Goal: Information Seeking & Learning: Learn about a topic

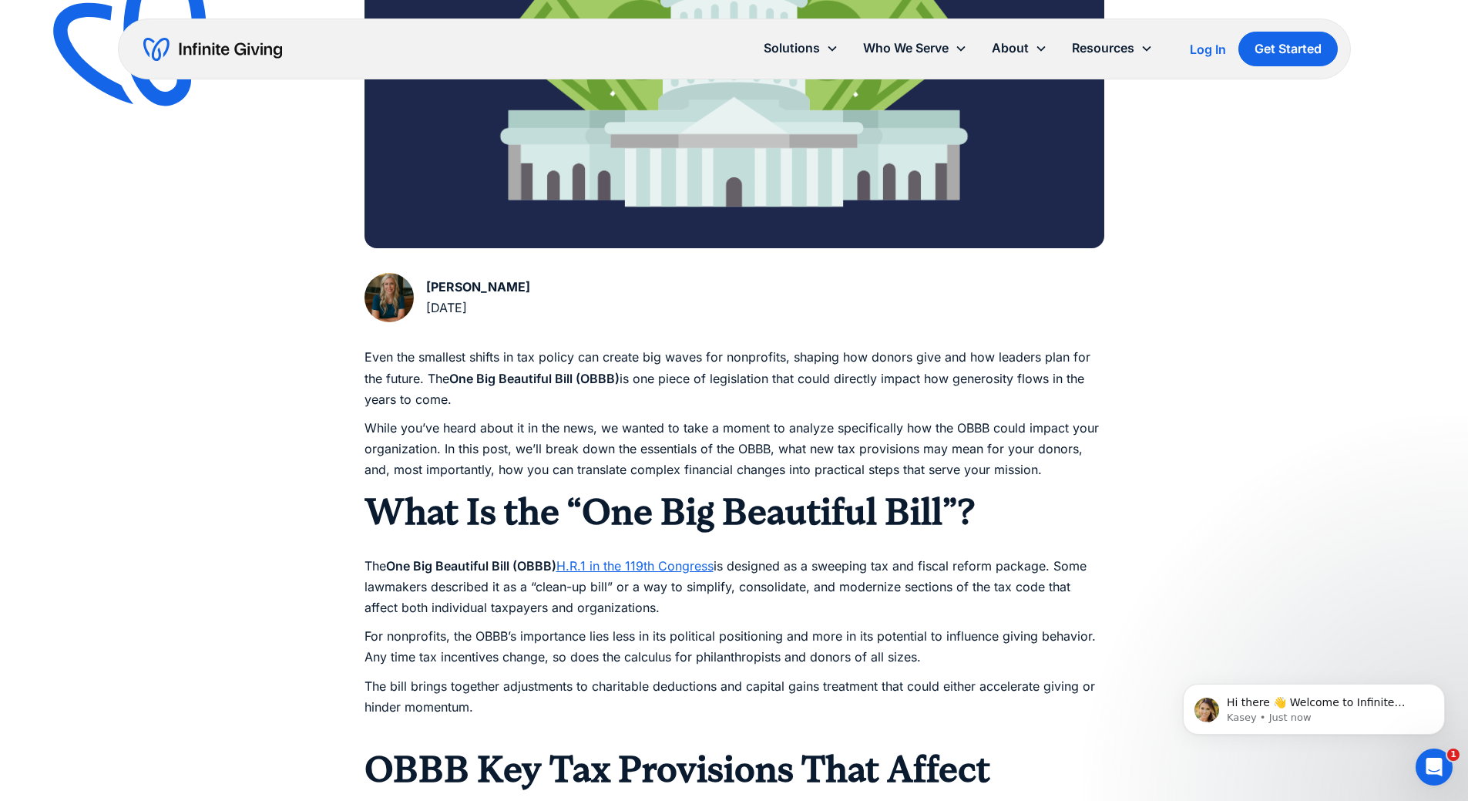
scroll to position [540, 0]
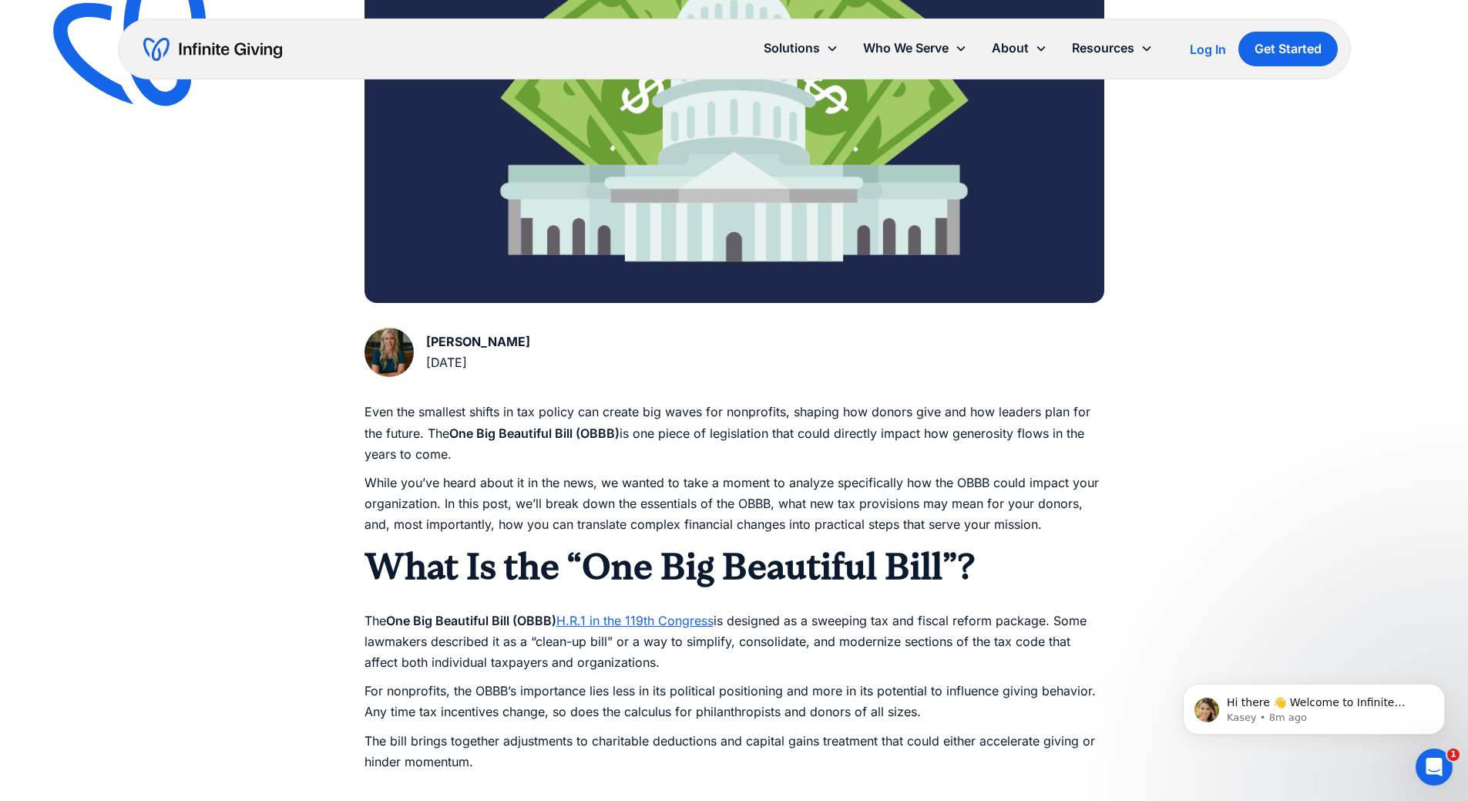
click at [430, 426] on p "Even the smallest shifts in tax policy can create big waves for nonprofits, sha…" at bounding box center [735, 433] width 740 height 63
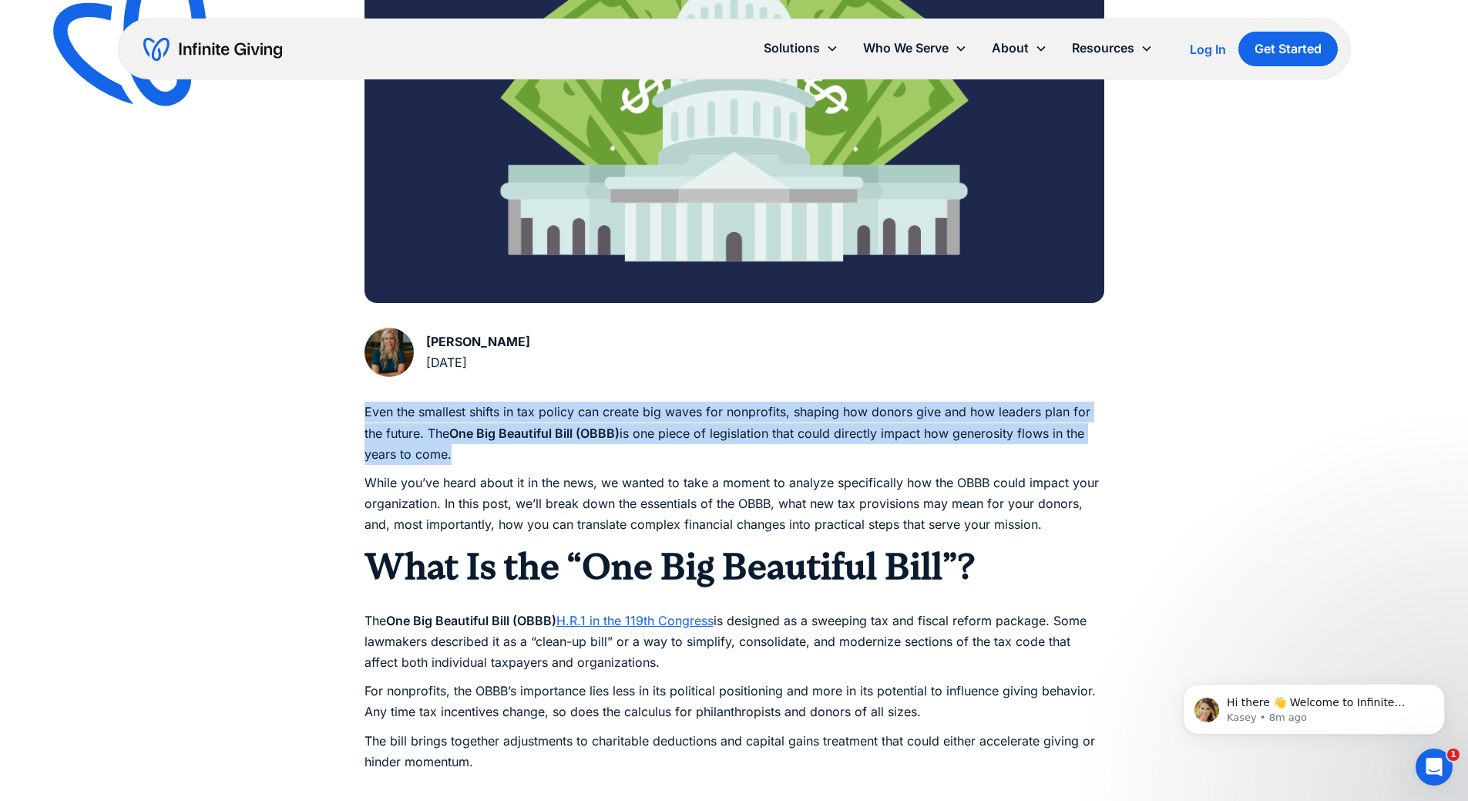
drag, startPoint x: 362, startPoint y: 405, endPoint x: 449, endPoint y: 456, distance: 100.2
copy p "Even the smallest shifts in tax policy can create big waves for nonprofits, sha…"
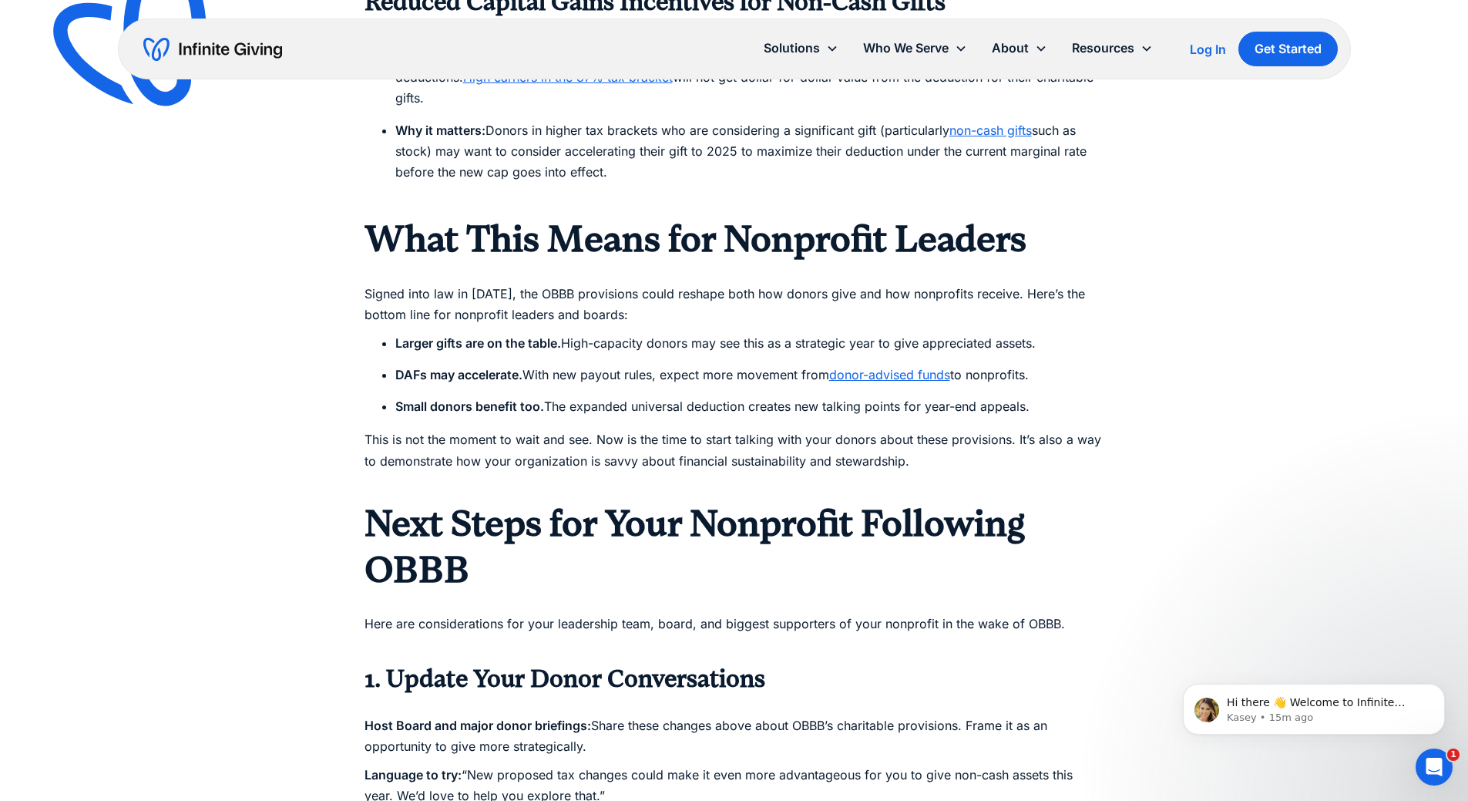
scroll to position [2081, 0]
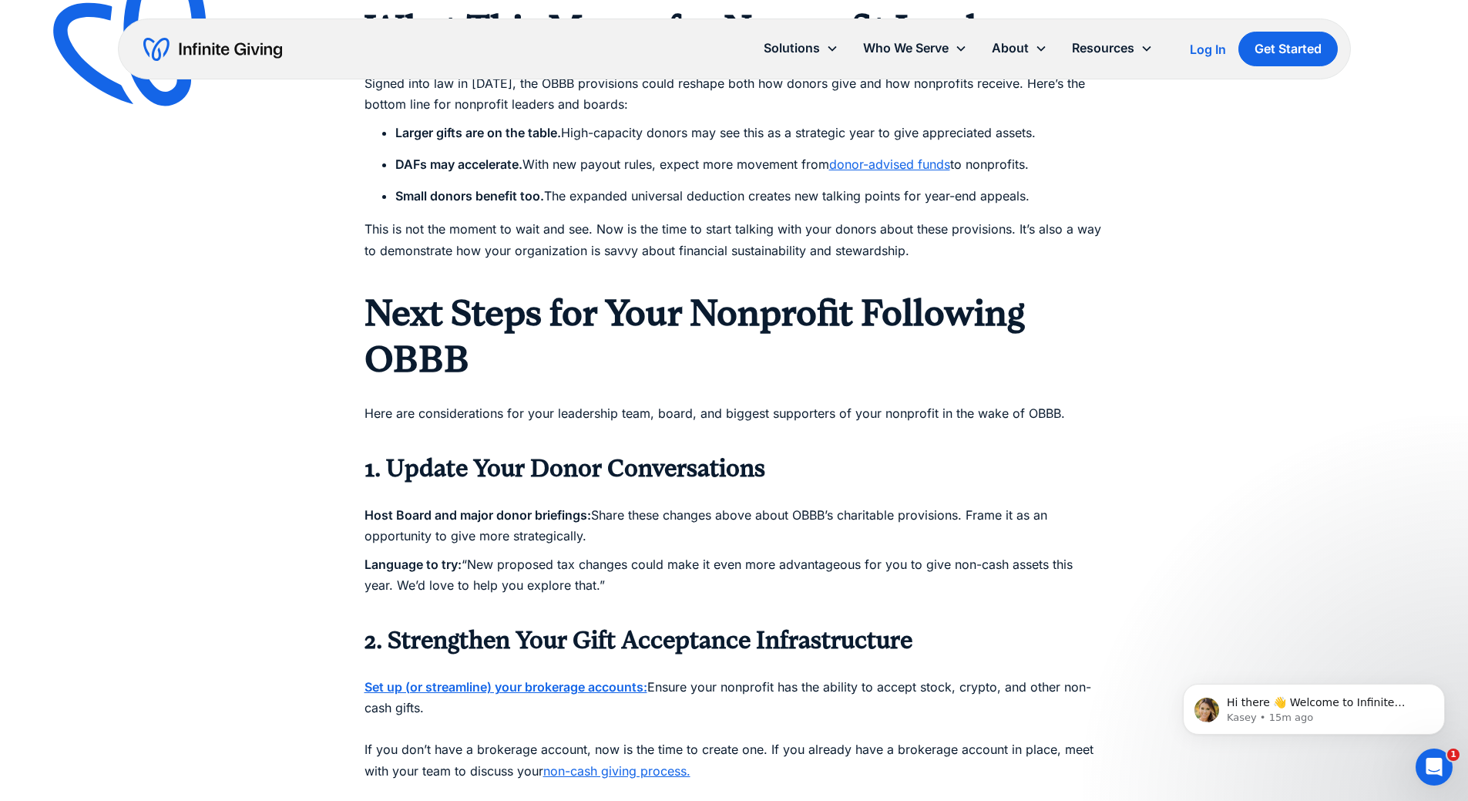
click at [916, 156] on link "donor-advised funds" at bounding box center [889, 163] width 121 height 15
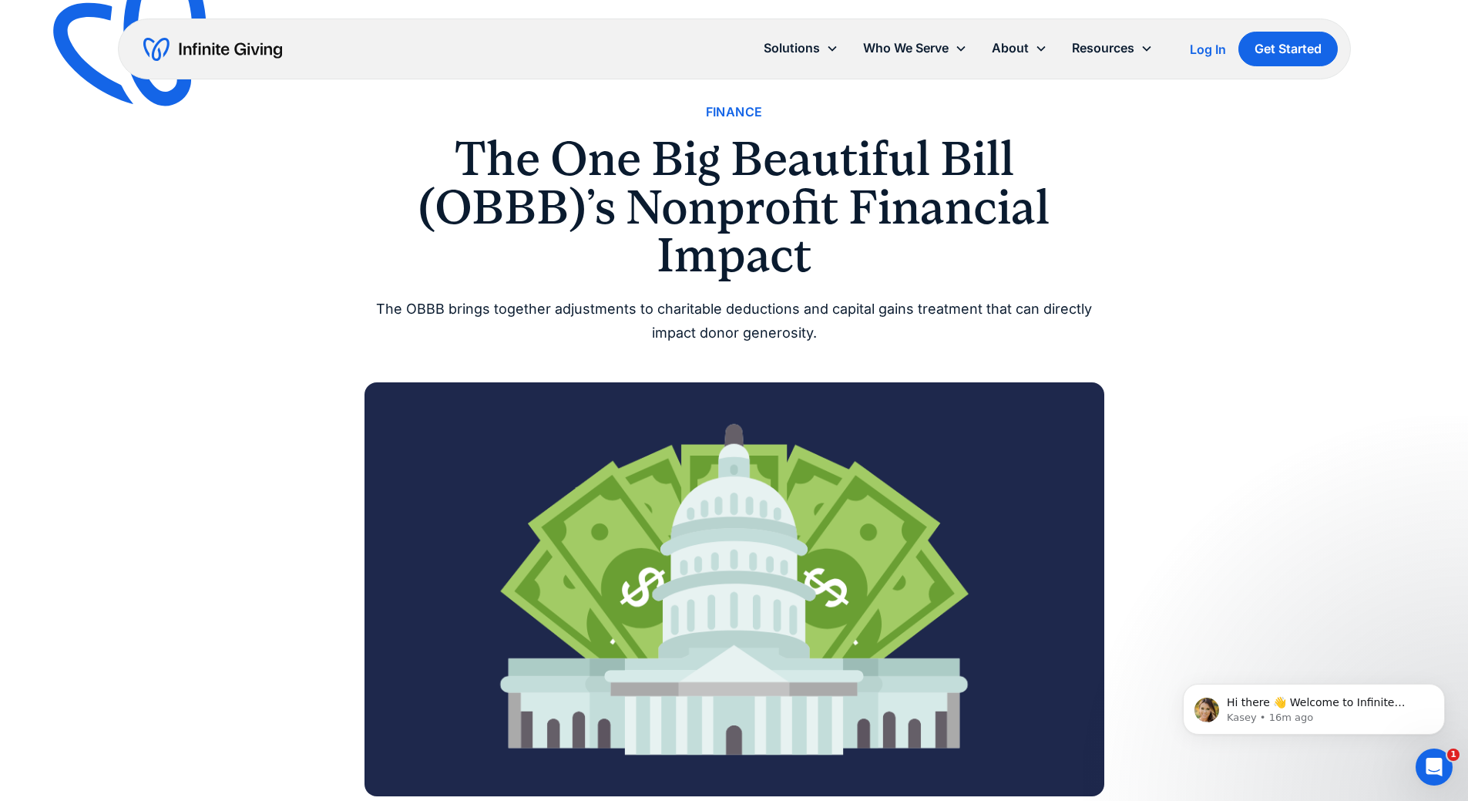
scroll to position [0, 0]
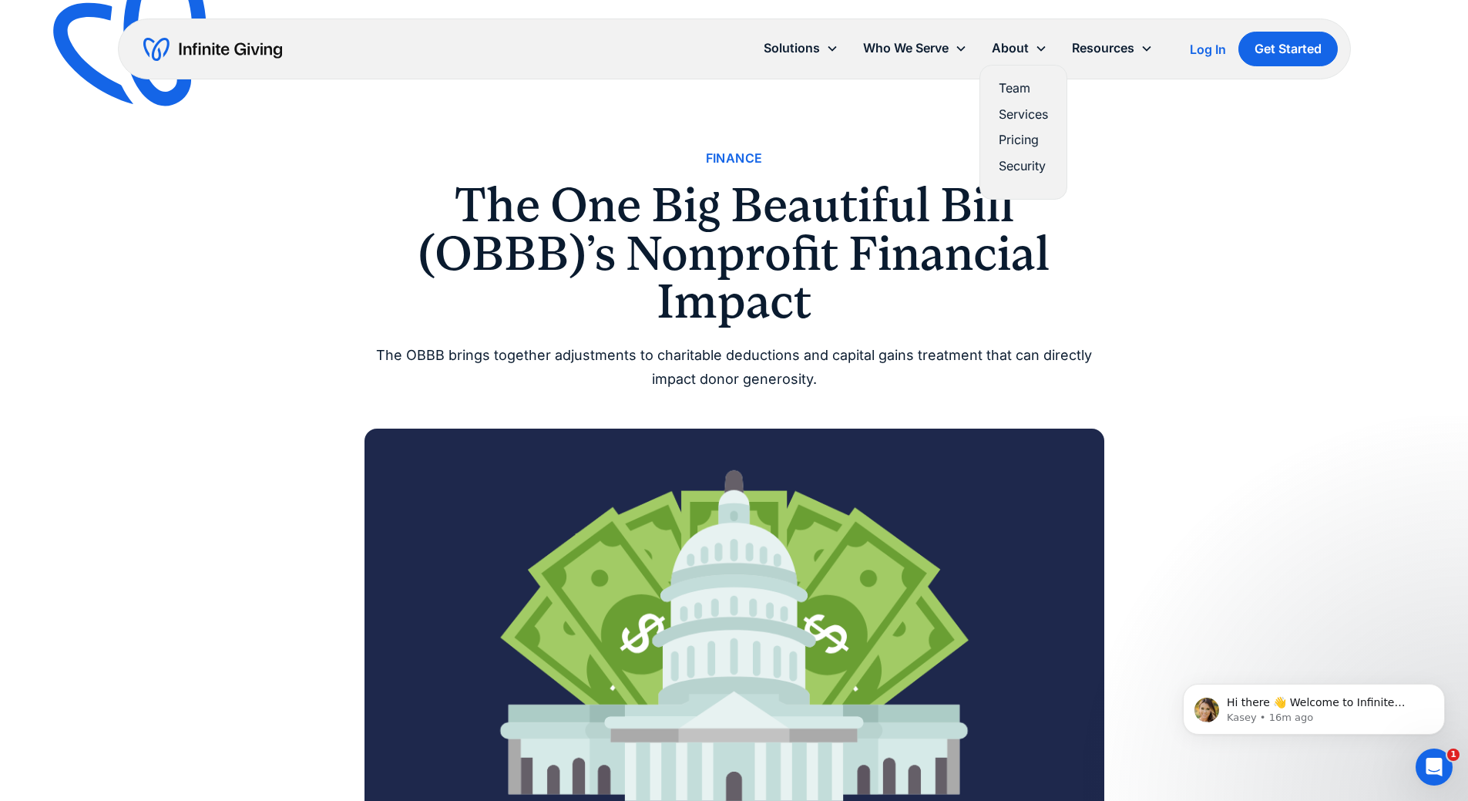
click at [1021, 145] on link "Pricing" at bounding box center [1023, 140] width 49 height 21
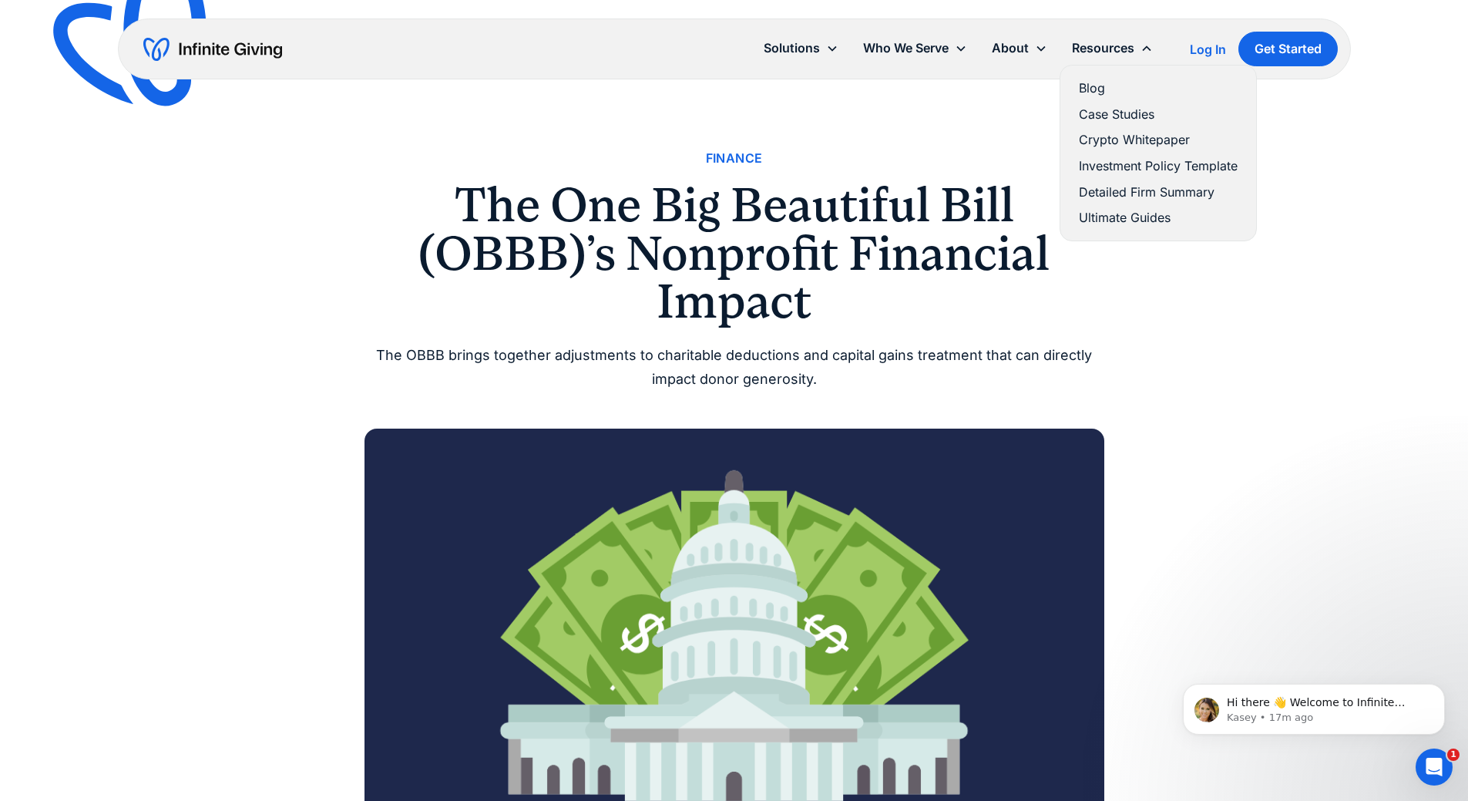
click at [1165, 164] on link "Investment Policy Template" at bounding box center [1158, 166] width 159 height 21
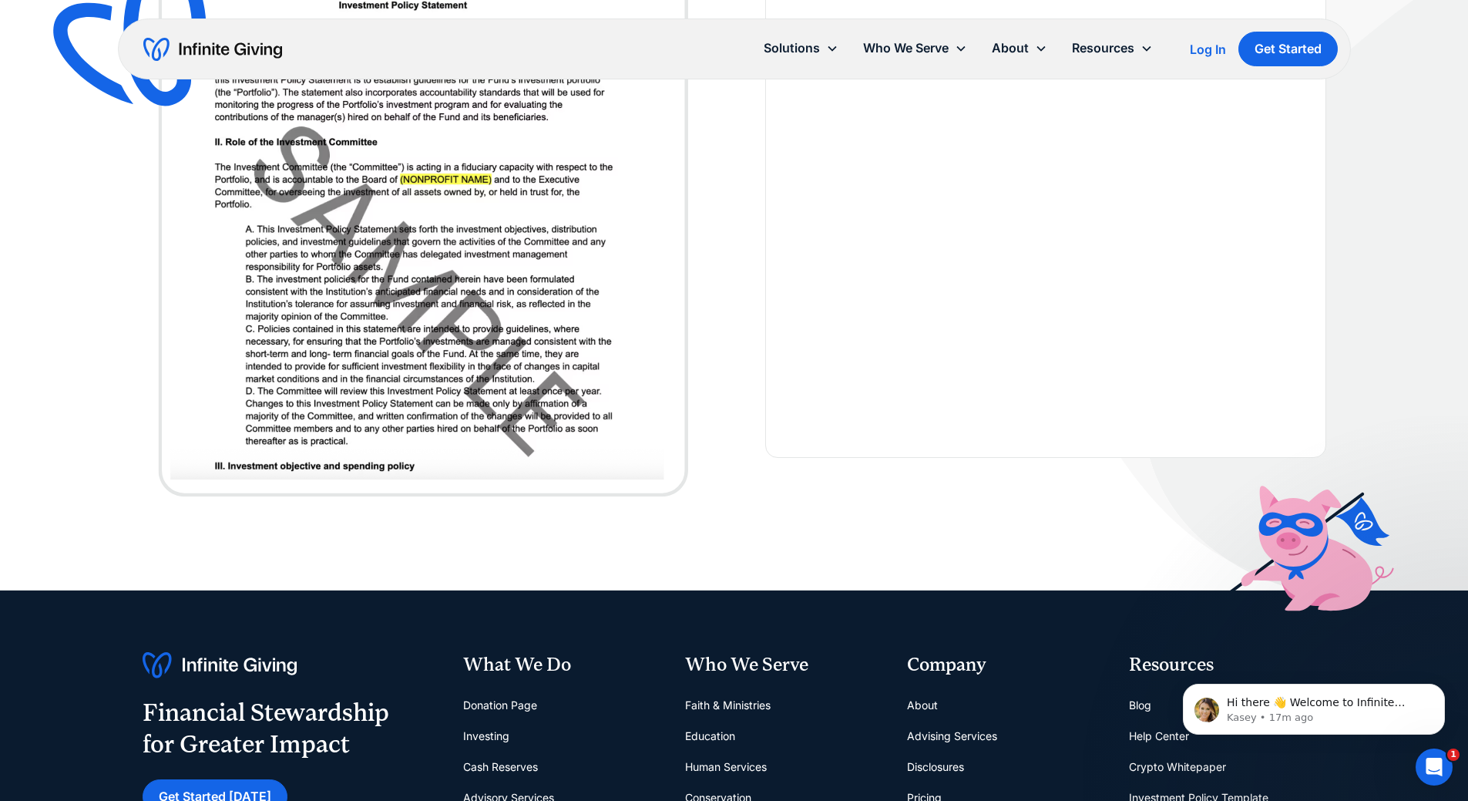
scroll to position [429, 0]
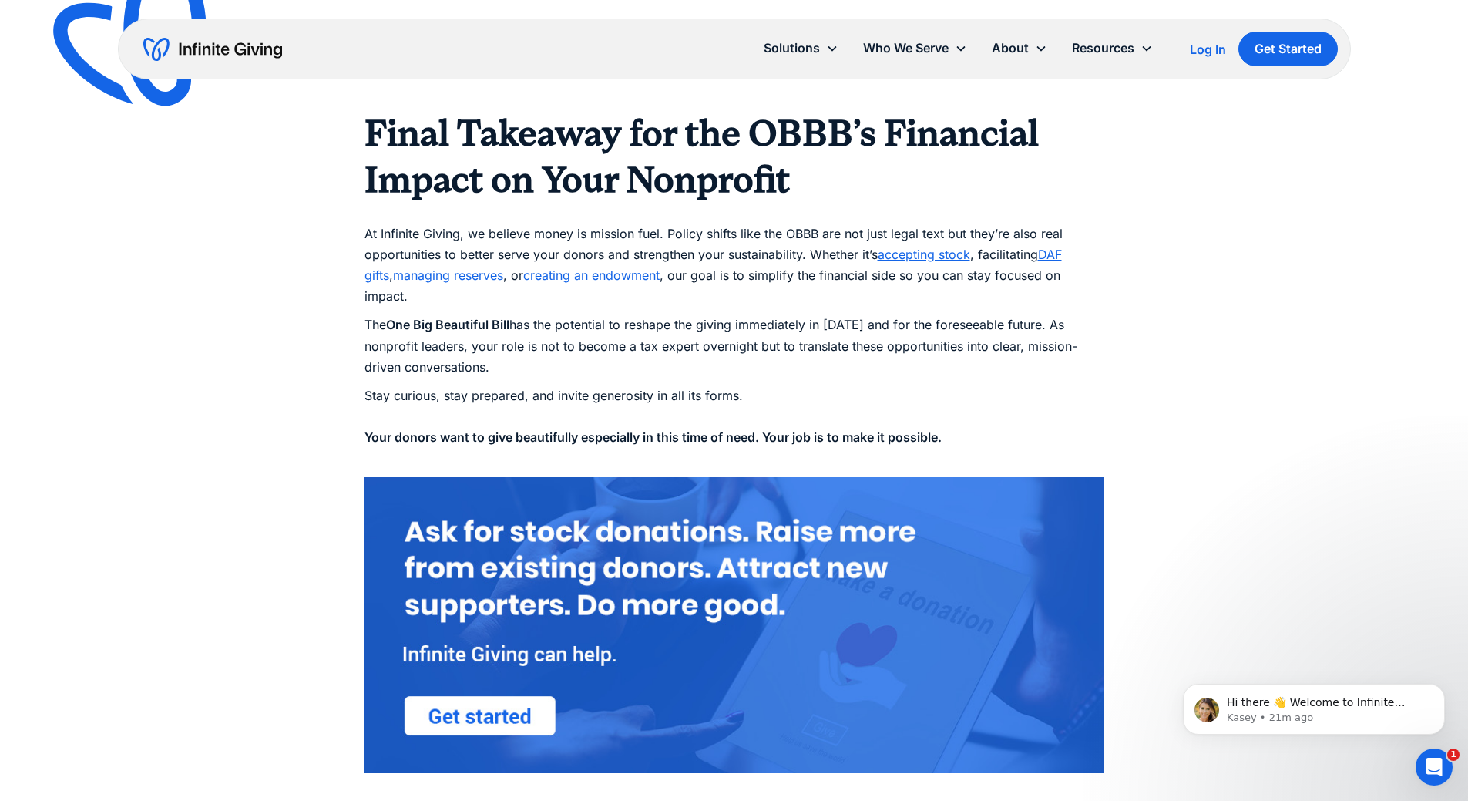
scroll to position [3006, 0]
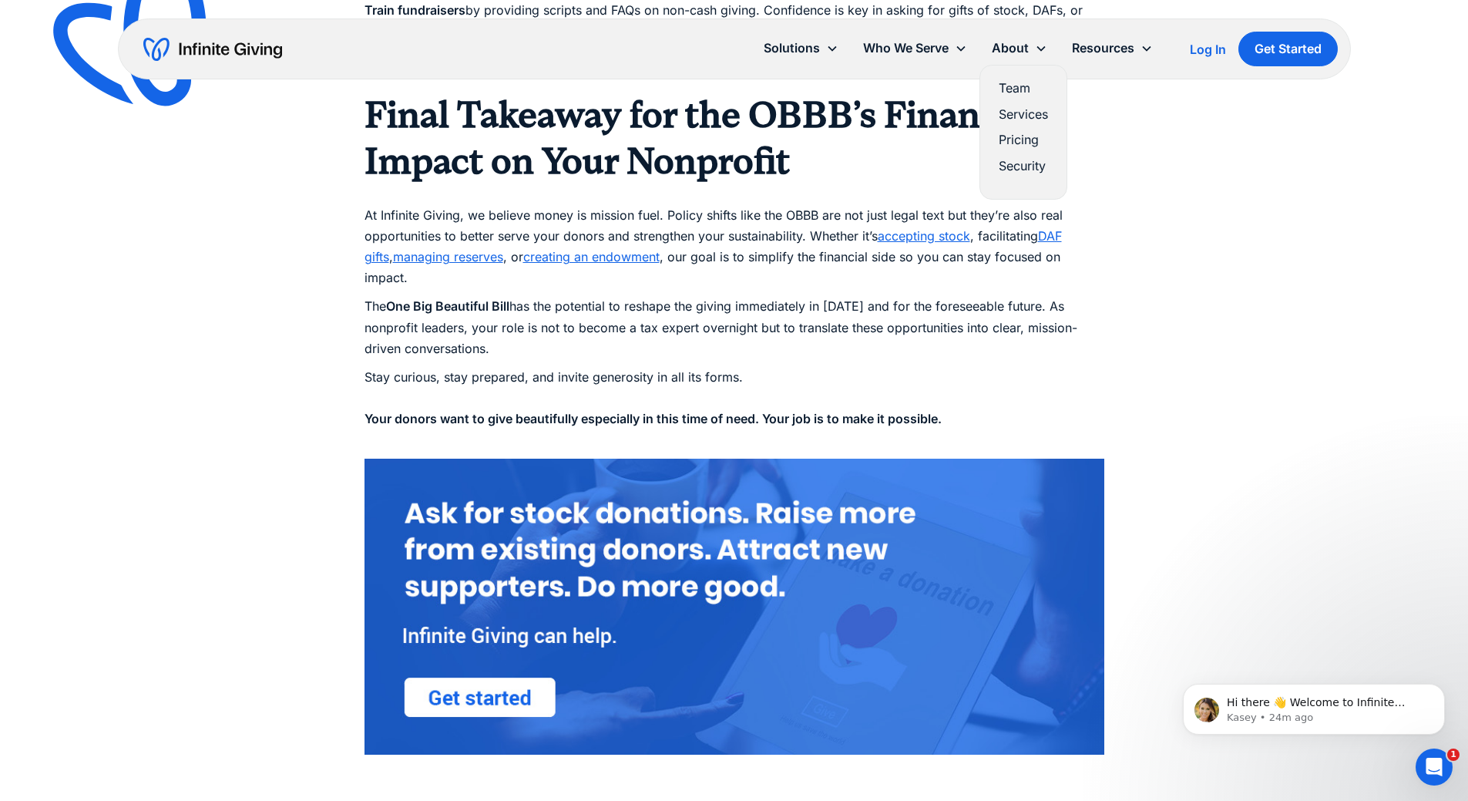
click at [1021, 92] on link "Team" at bounding box center [1023, 88] width 49 height 21
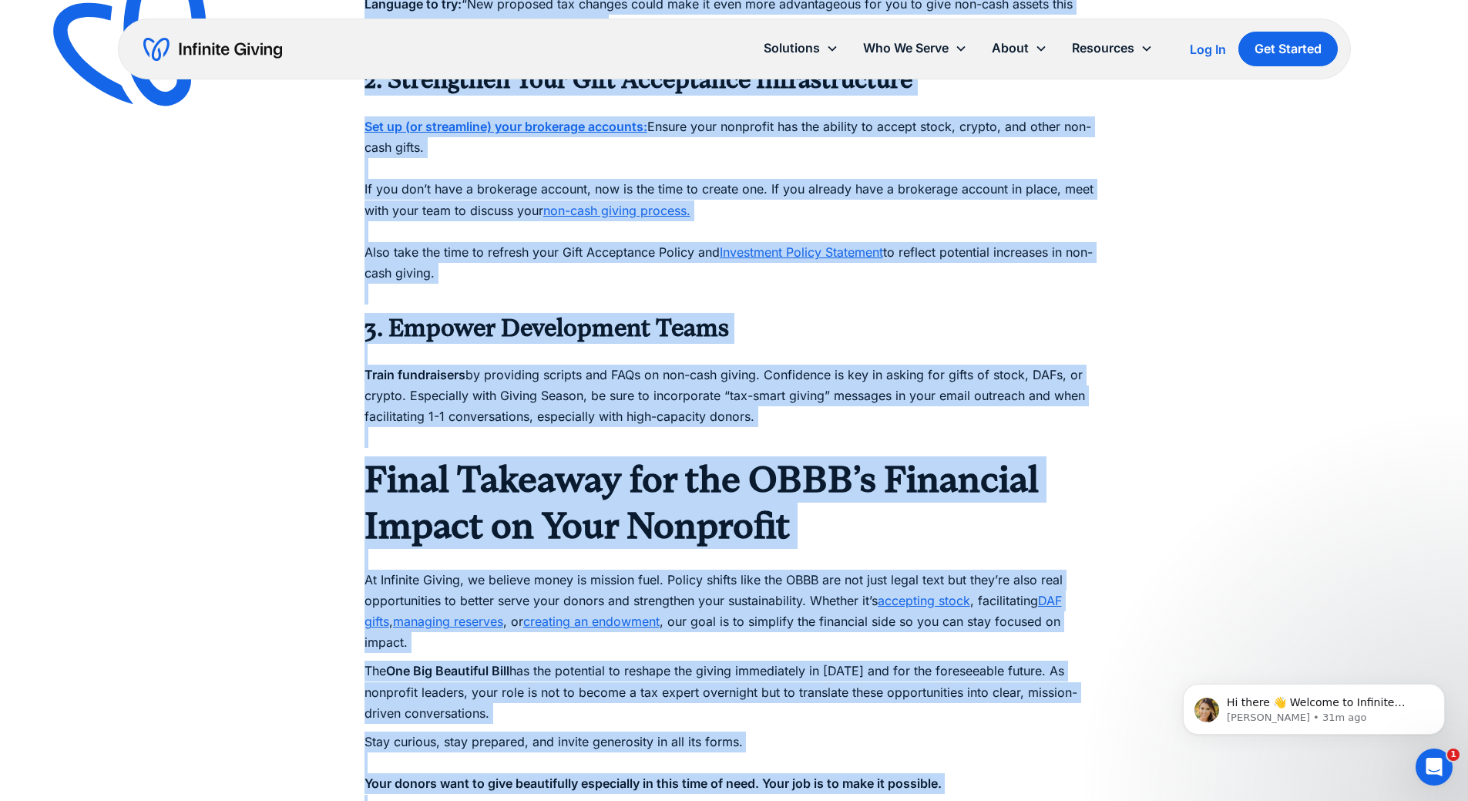
scroll to position [2660, 0]
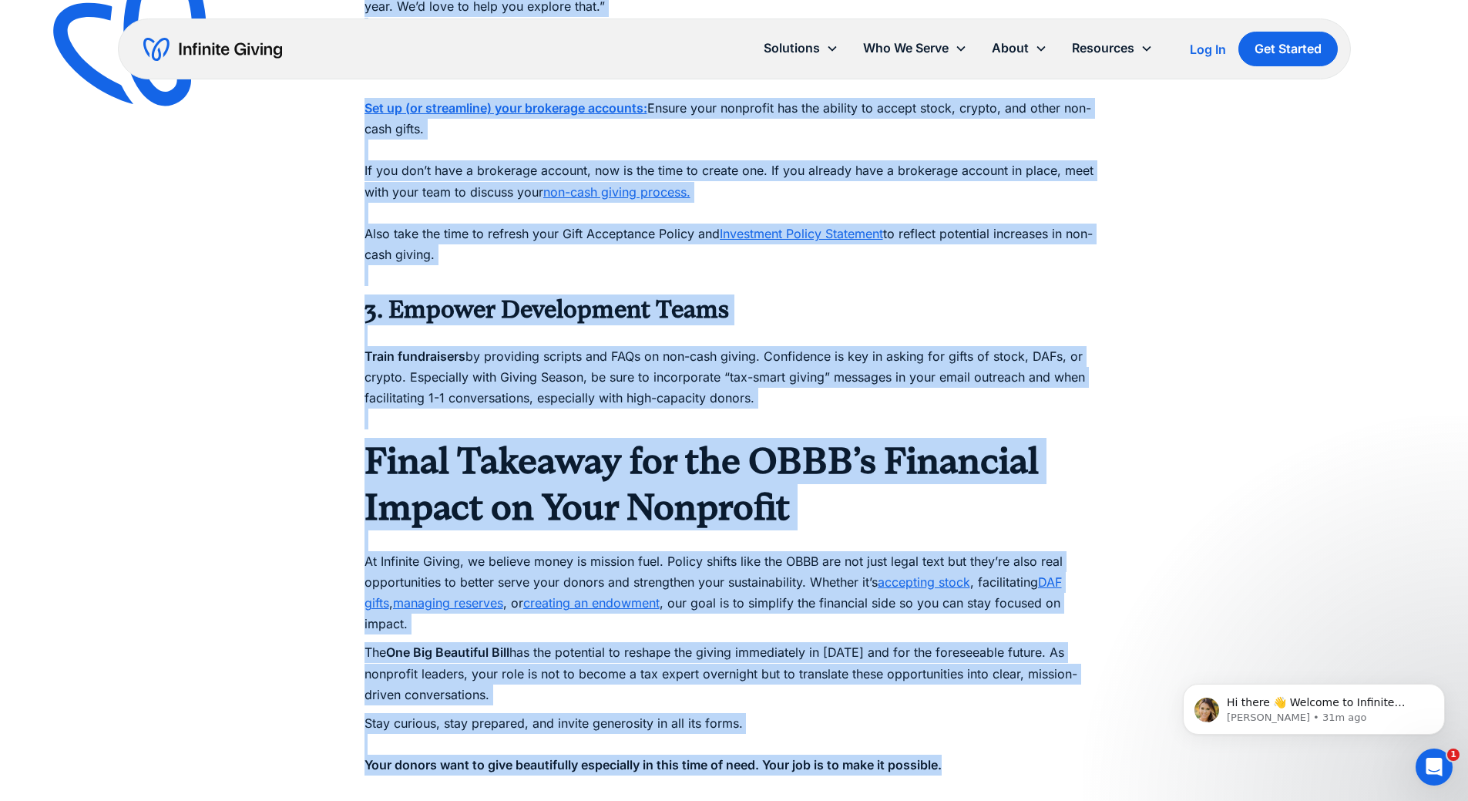
drag, startPoint x: 466, startPoint y: 230, endPoint x: 953, endPoint y: 711, distance: 684.1
copy div "Lor Ips Dol Sitametco Adip (ELIT)’s Doeiusmod Temporinc Utlabo Etd MAGN aliqua …"
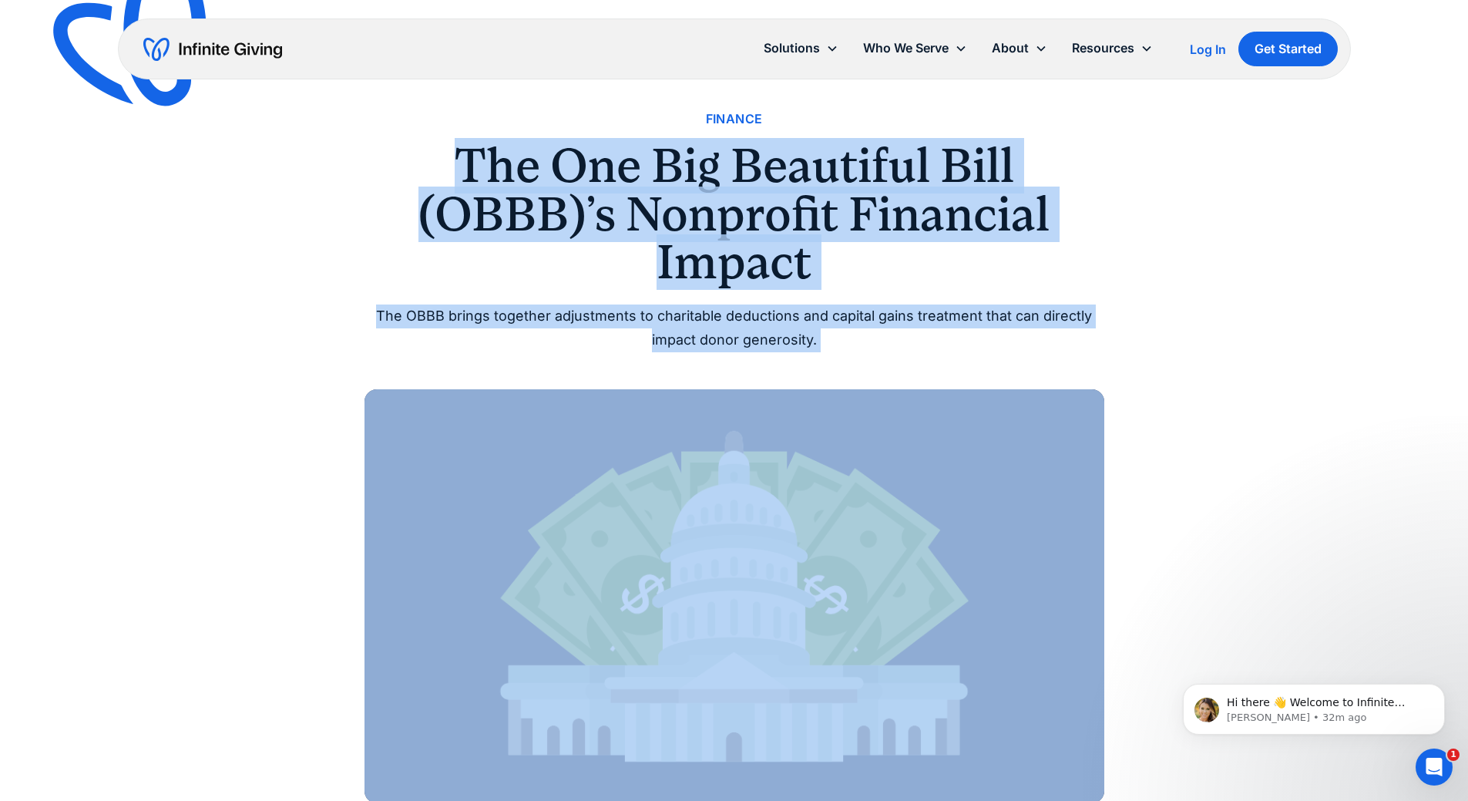
scroll to position [0, 0]
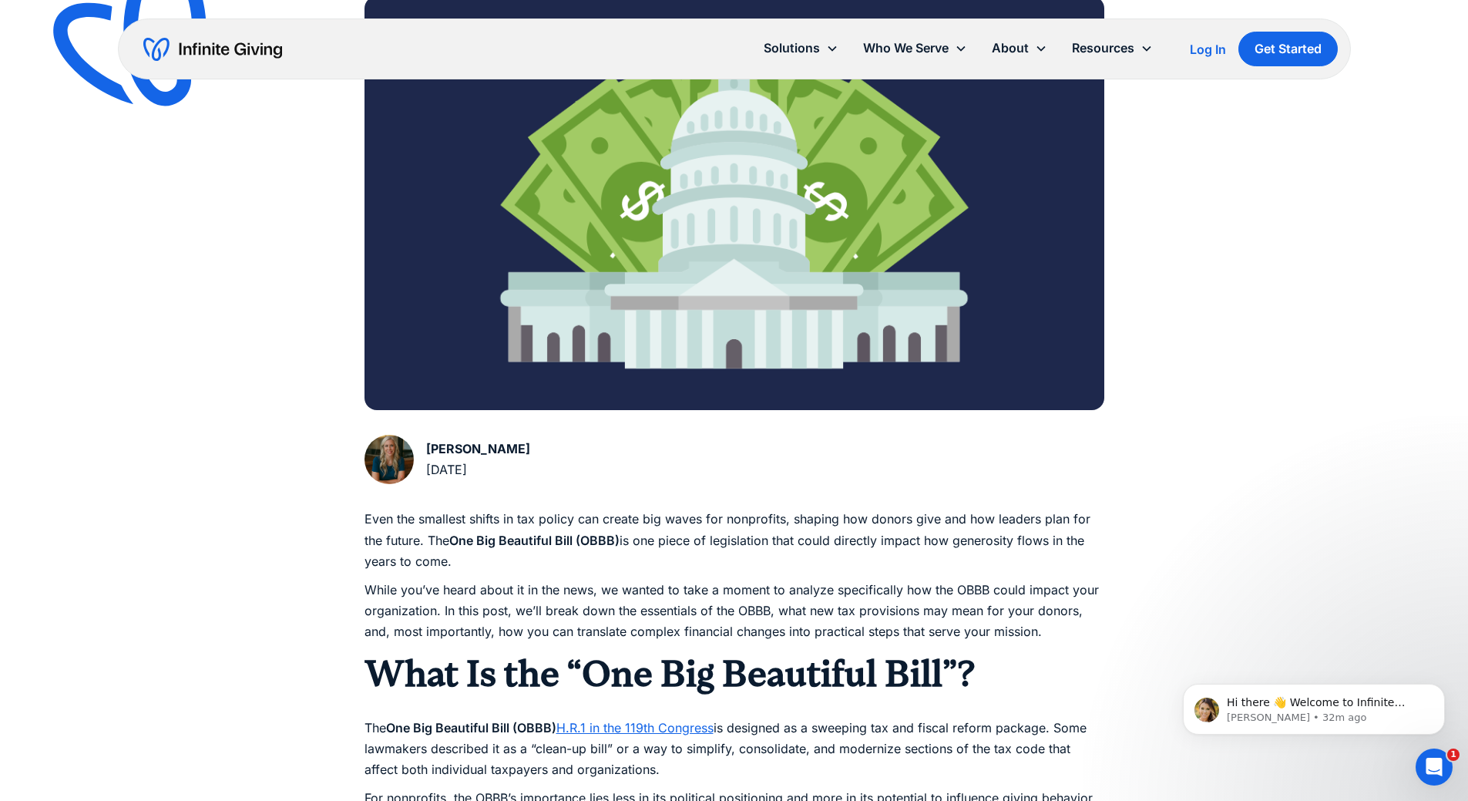
scroll to position [617, 0]
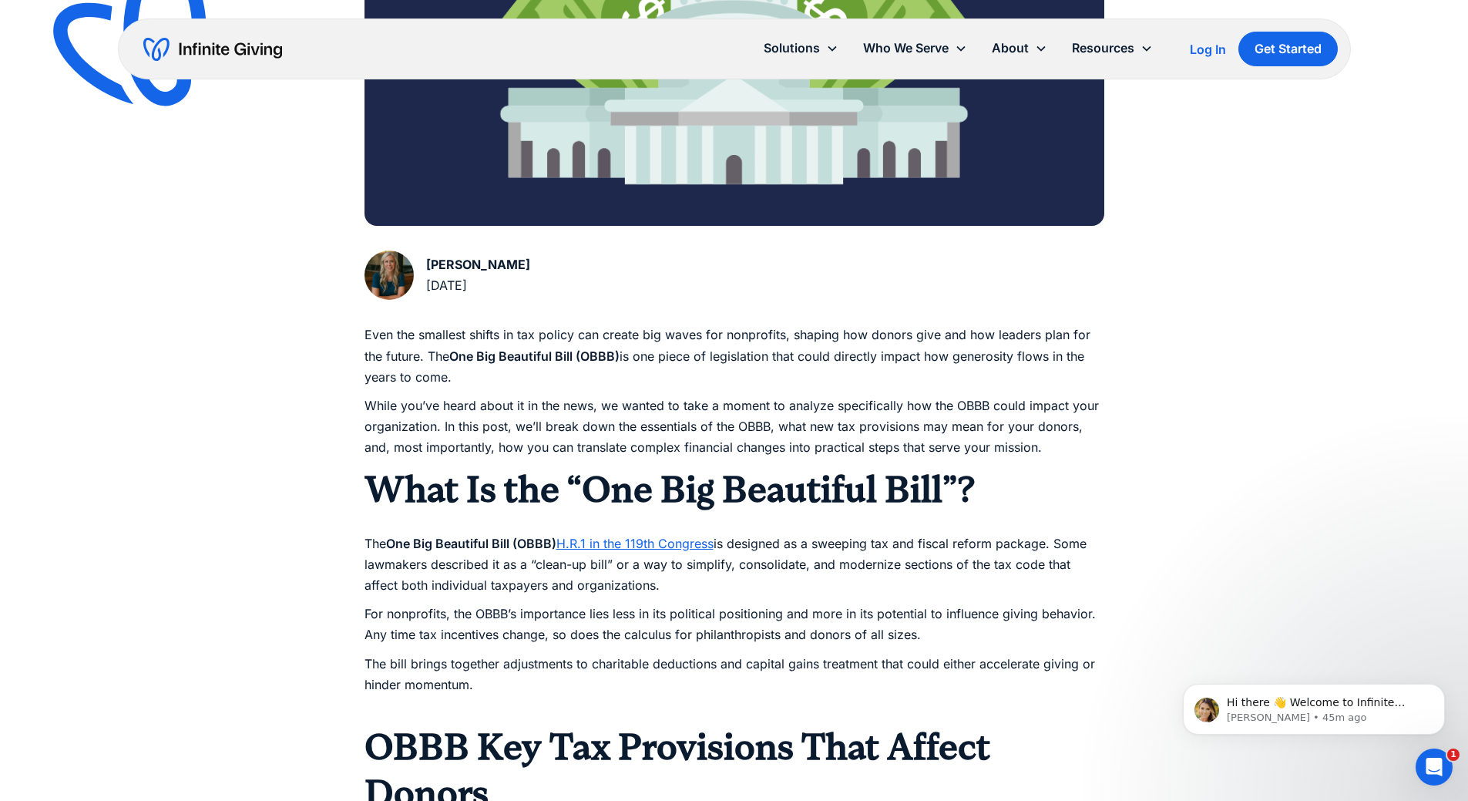
click at [1446, 688] on button "Dismiss notification" at bounding box center [1441, 688] width 20 height 20
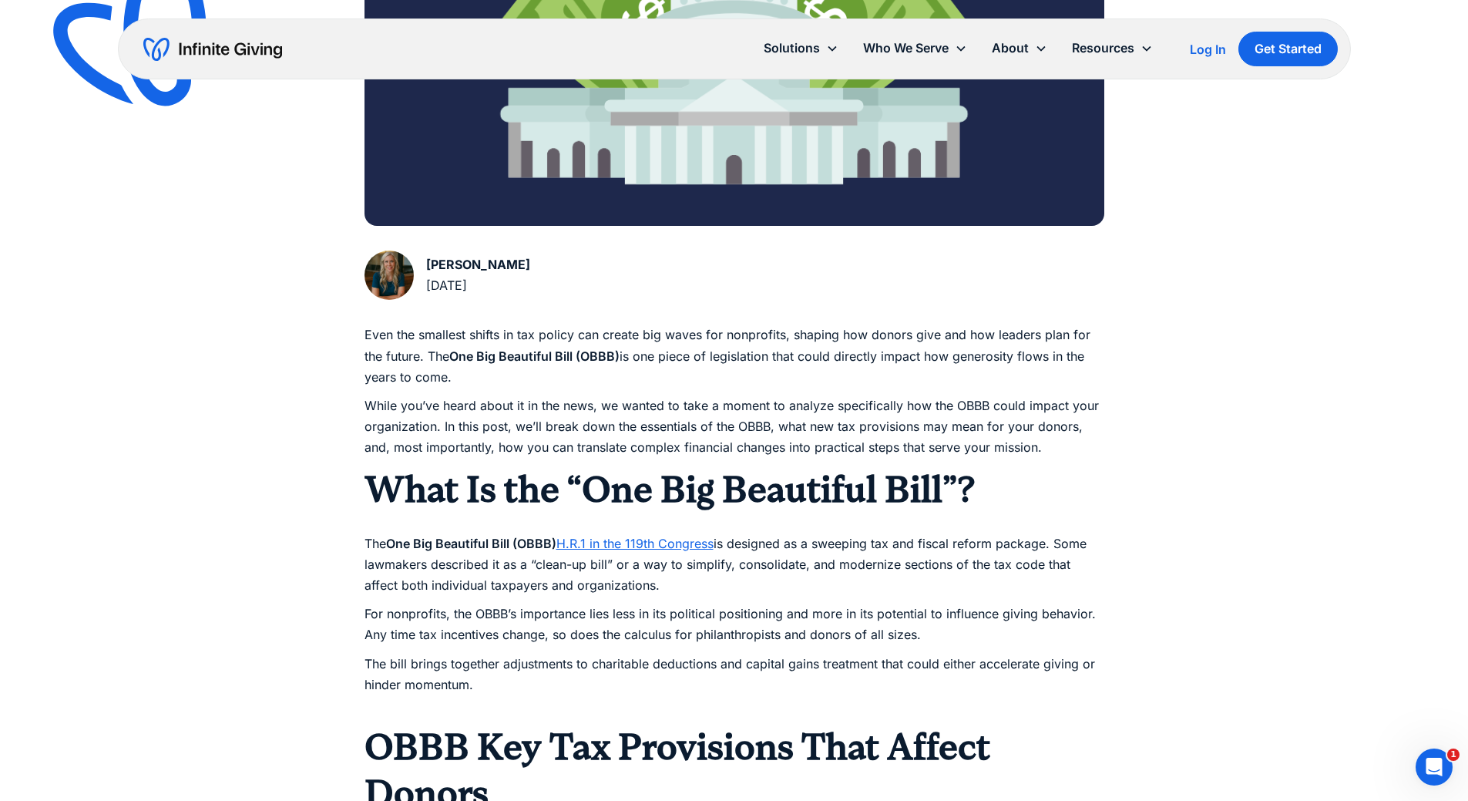
scroll to position [1317, 0]
